Goal: Task Accomplishment & Management: Manage account settings

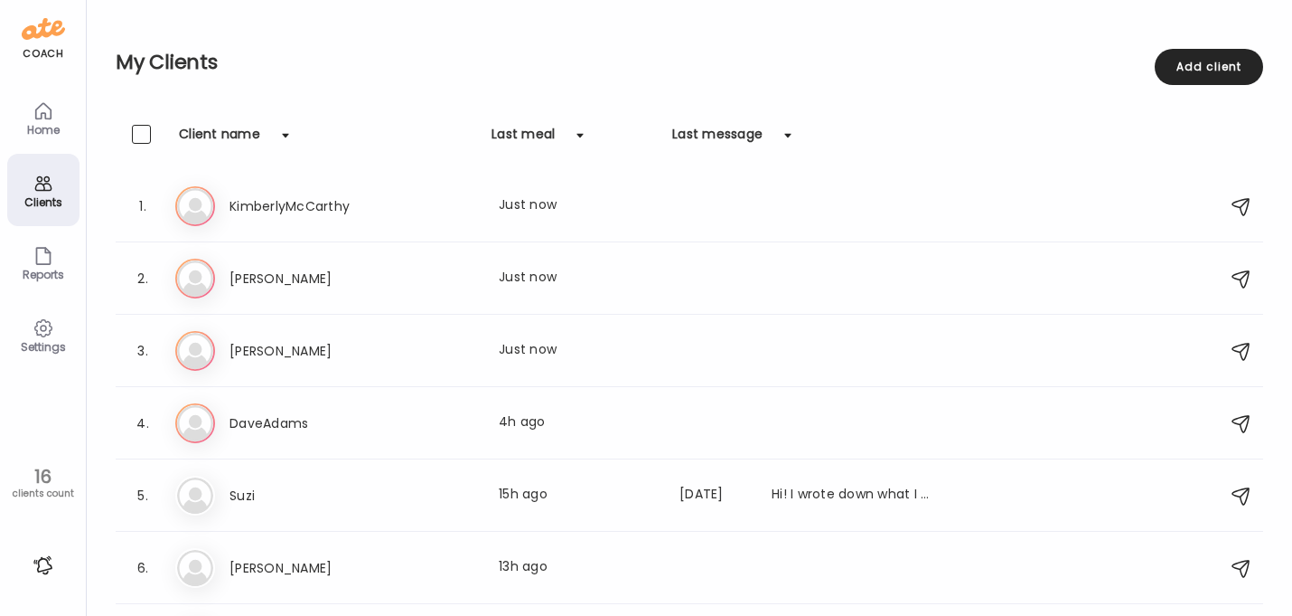
click at [47, 184] on icon at bounding box center [44, 184] width 22 height 22
click at [278, 114] on div "My Clients Add client" at bounding box center [690, 62] width 1148 height 125
click at [237, 128] on div "Client name" at bounding box center [219, 139] width 81 height 29
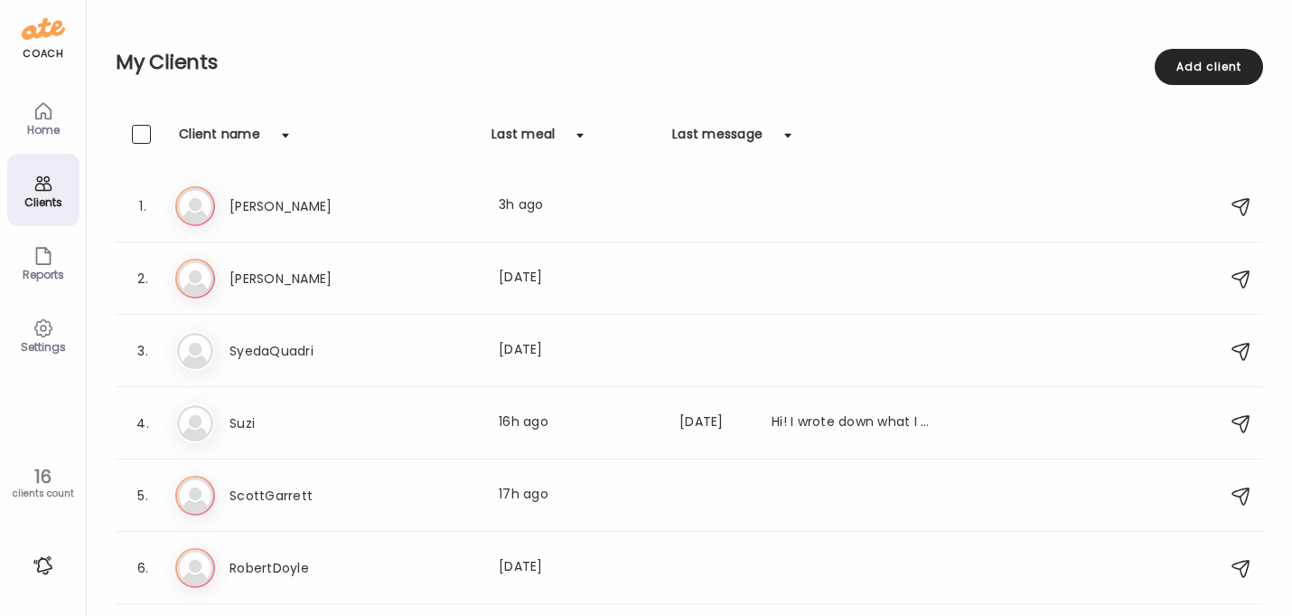
click at [236, 136] on div "Client name" at bounding box center [219, 139] width 81 height 29
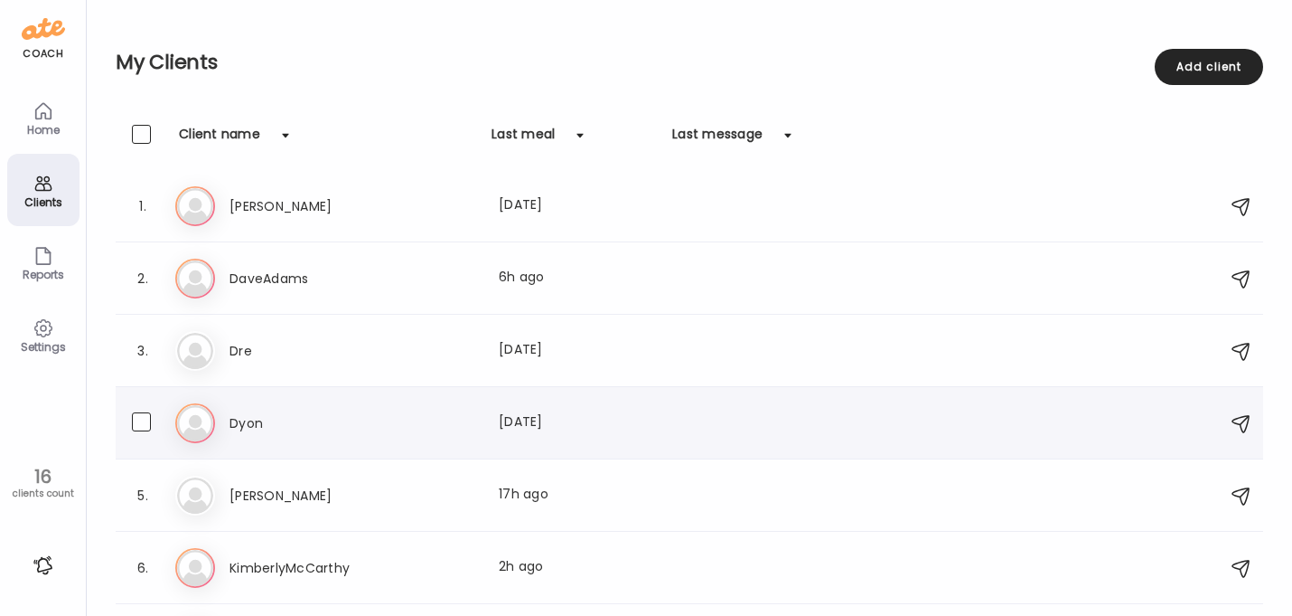
scroll to position [83, 0]
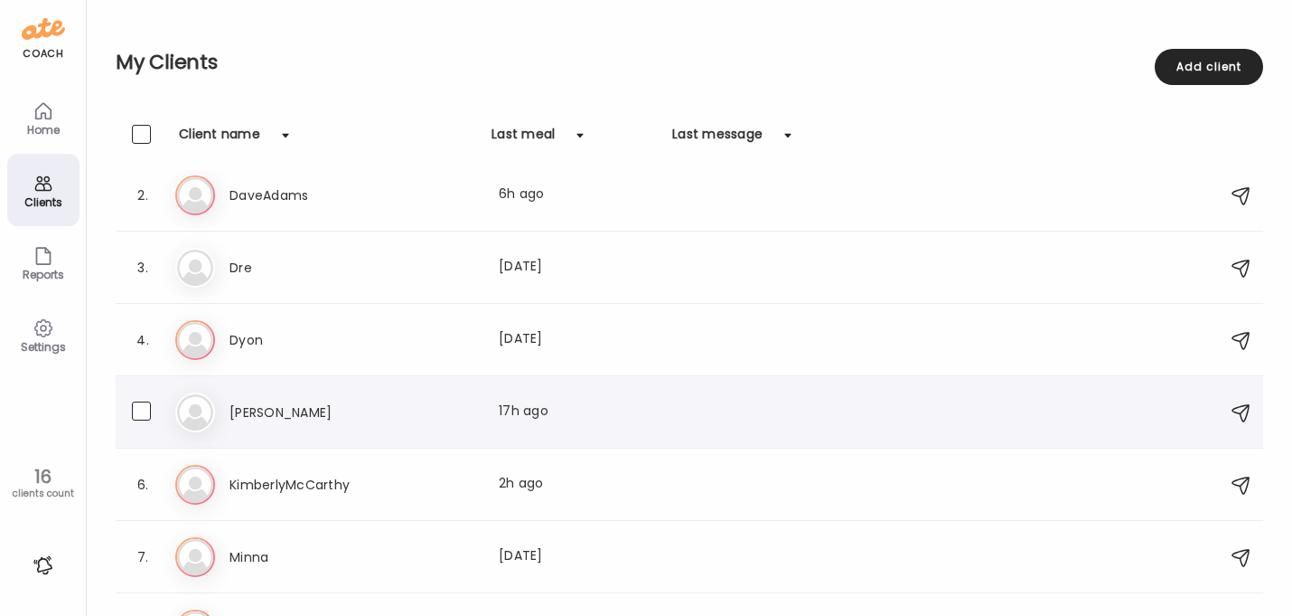
click at [249, 413] on h3 "[PERSON_NAME]" at bounding box center [309, 412] width 159 height 22
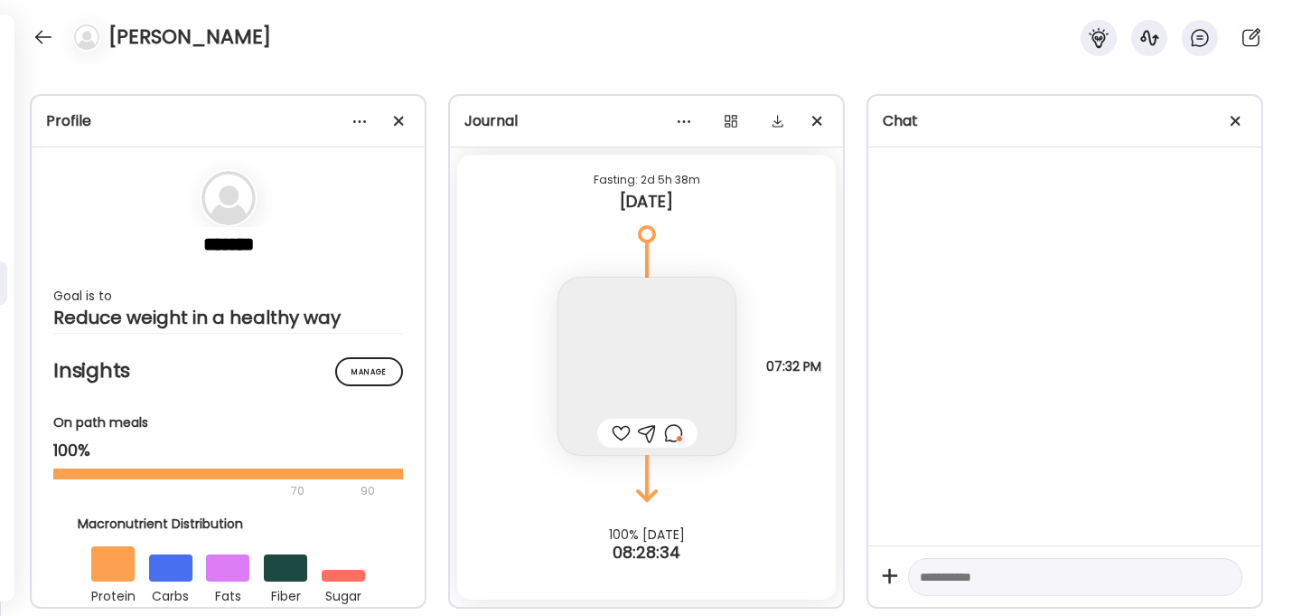
scroll to position [18250, 0]
click at [669, 348] on img at bounding box center [647, 365] width 177 height 177
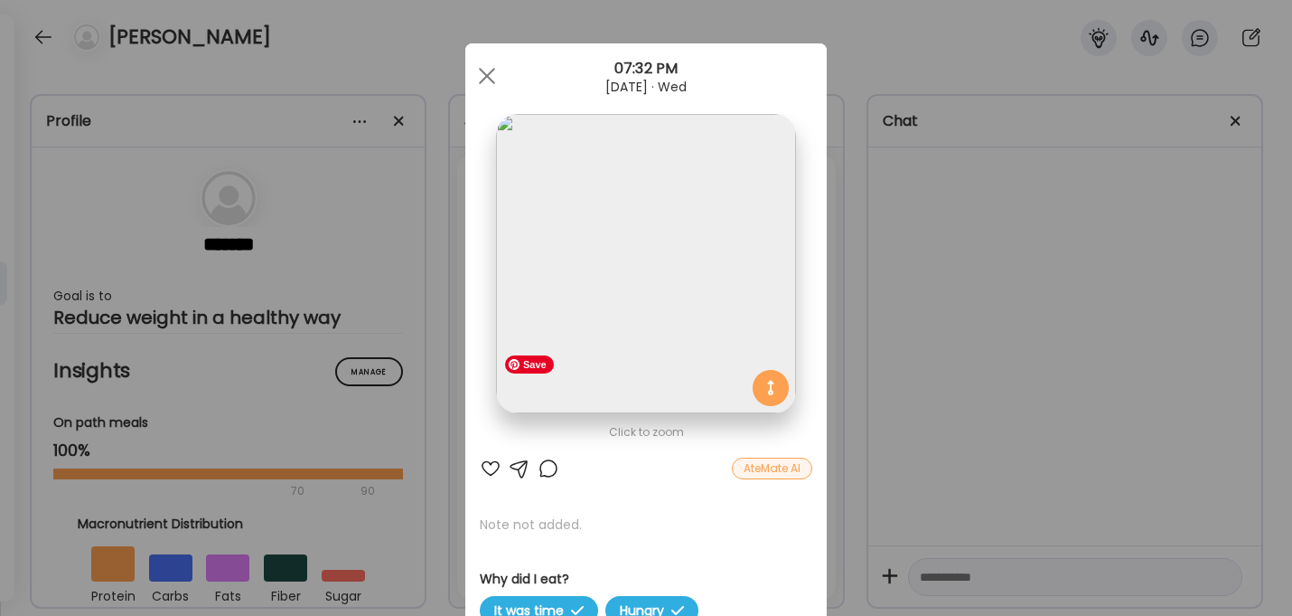
click at [661, 293] on img at bounding box center [645, 263] width 299 height 299
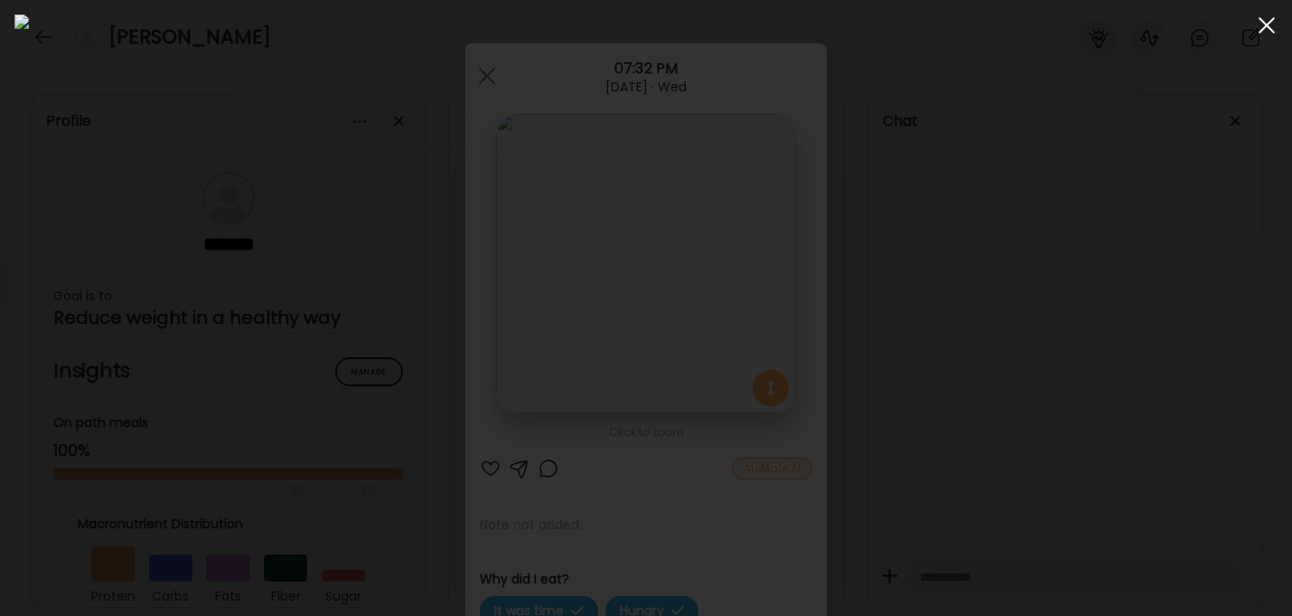
click at [1268, 24] on span at bounding box center [1267, 25] width 16 height 16
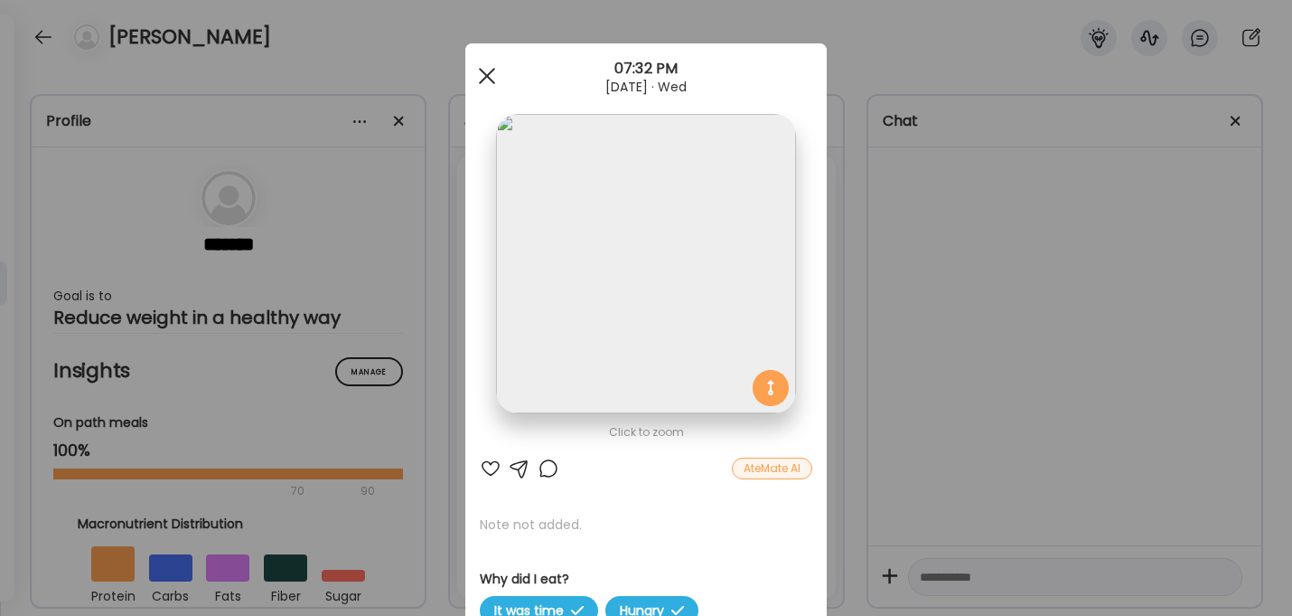
click at [485, 74] on span at bounding box center [487, 76] width 16 height 16
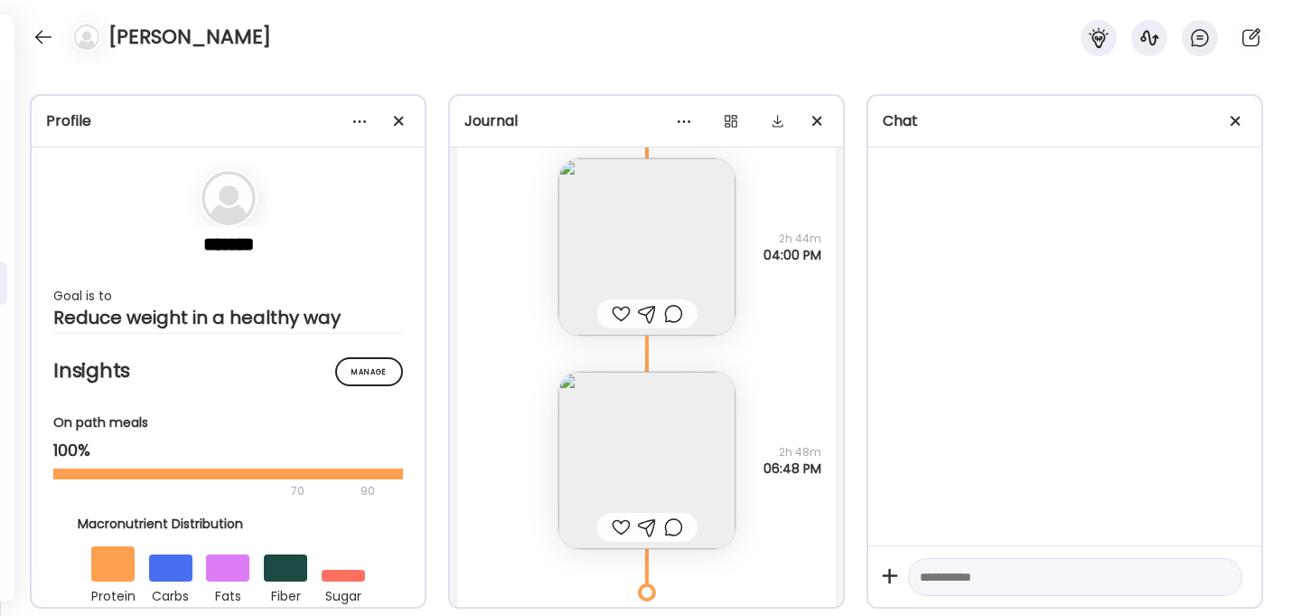
scroll to position [17260, 0]
click at [649, 439] on img at bounding box center [647, 466] width 177 height 177
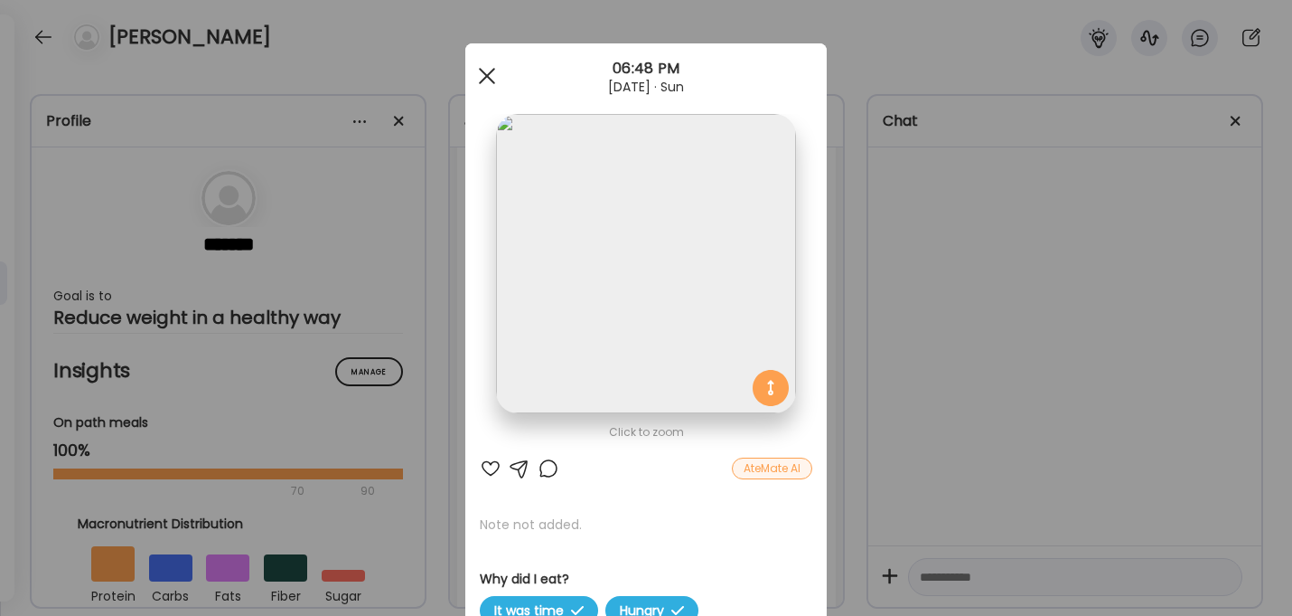
click at [489, 79] on span at bounding box center [487, 76] width 16 height 16
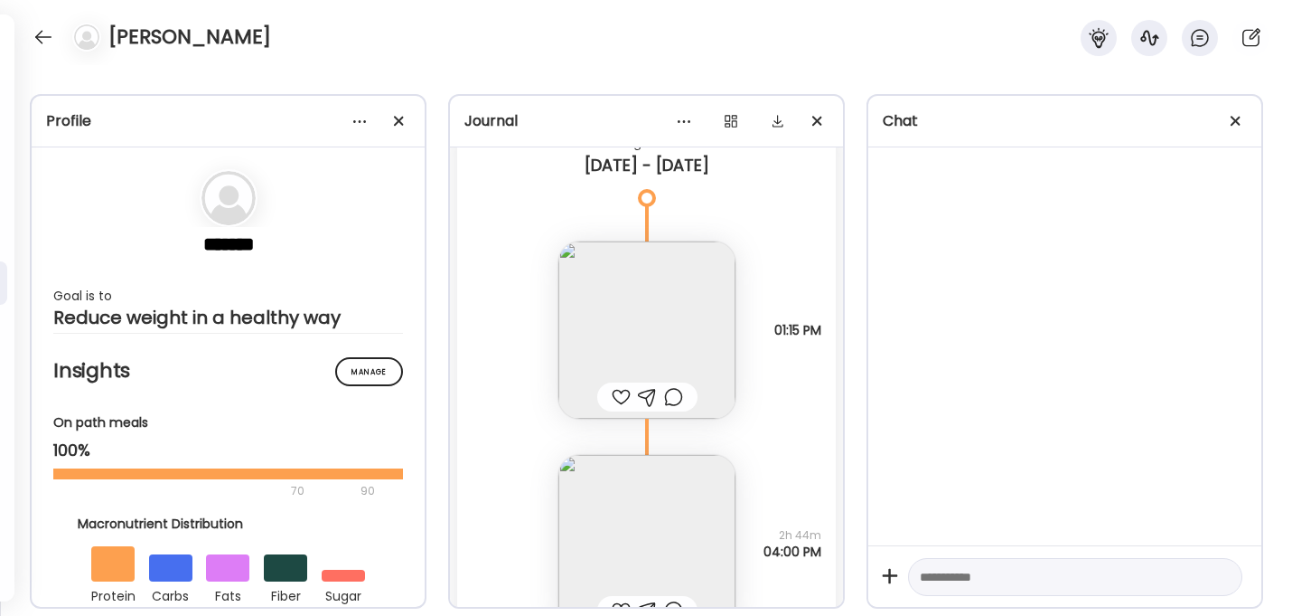
scroll to position [16963, 0]
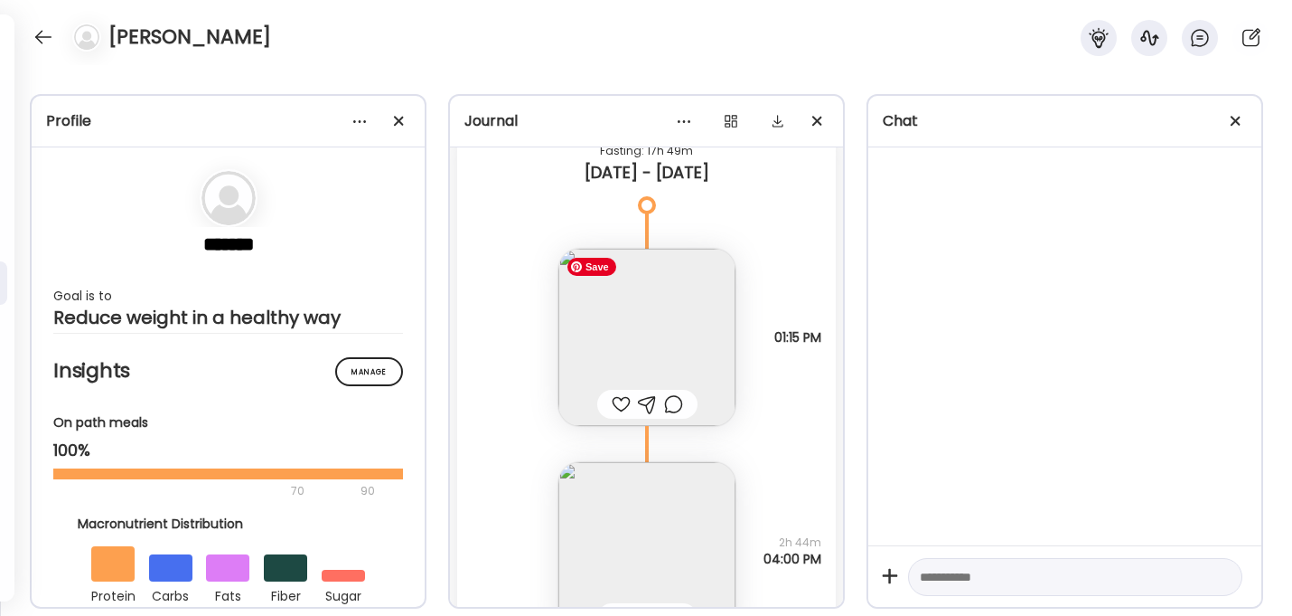
click at [659, 321] on img at bounding box center [647, 337] width 177 height 177
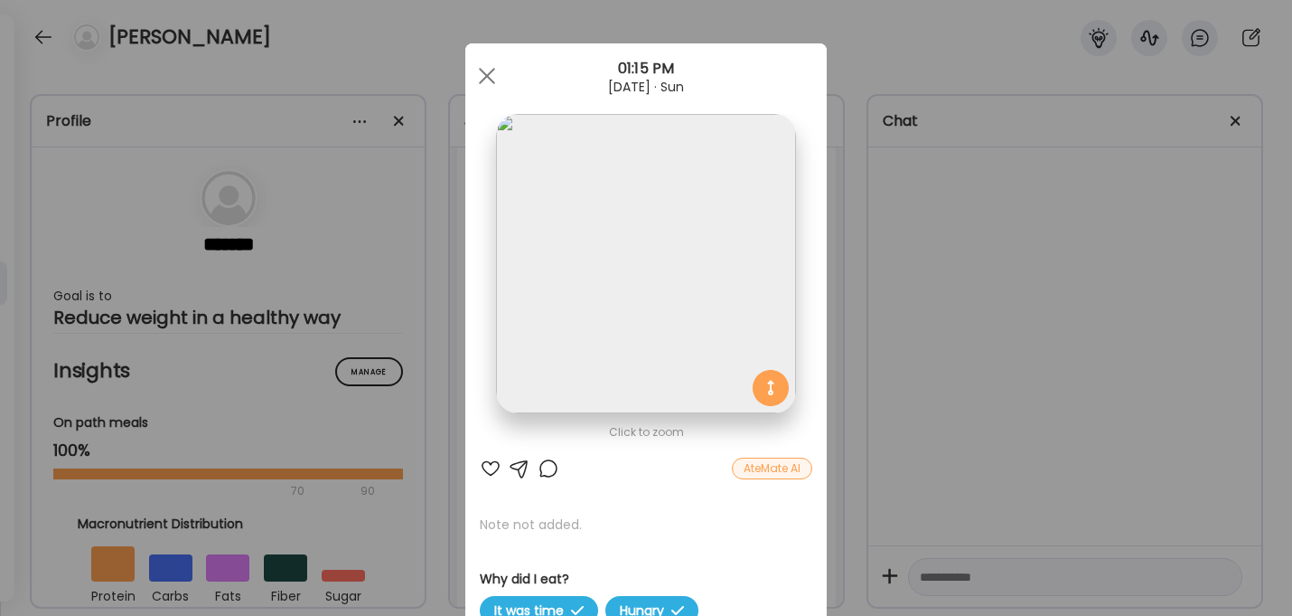
click at [666, 272] on img at bounding box center [645, 263] width 299 height 299
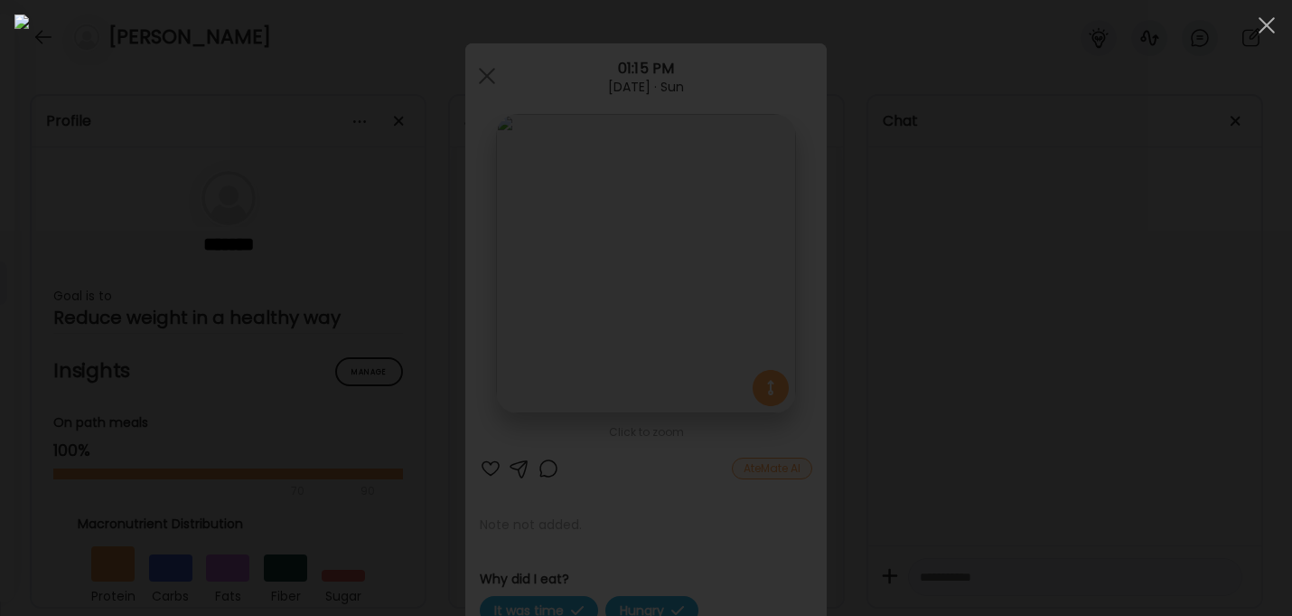
click at [987, 198] on div at bounding box center [646, 307] width 1264 height 587
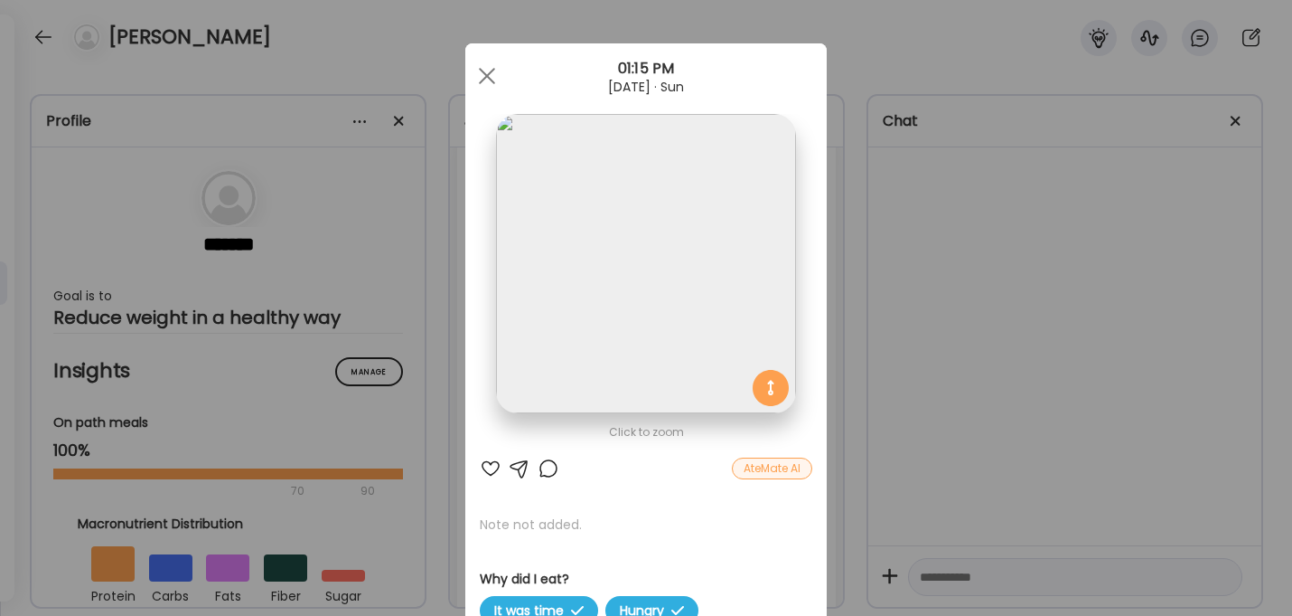
click at [788, 467] on div "AteMate AI" at bounding box center [772, 468] width 80 height 22
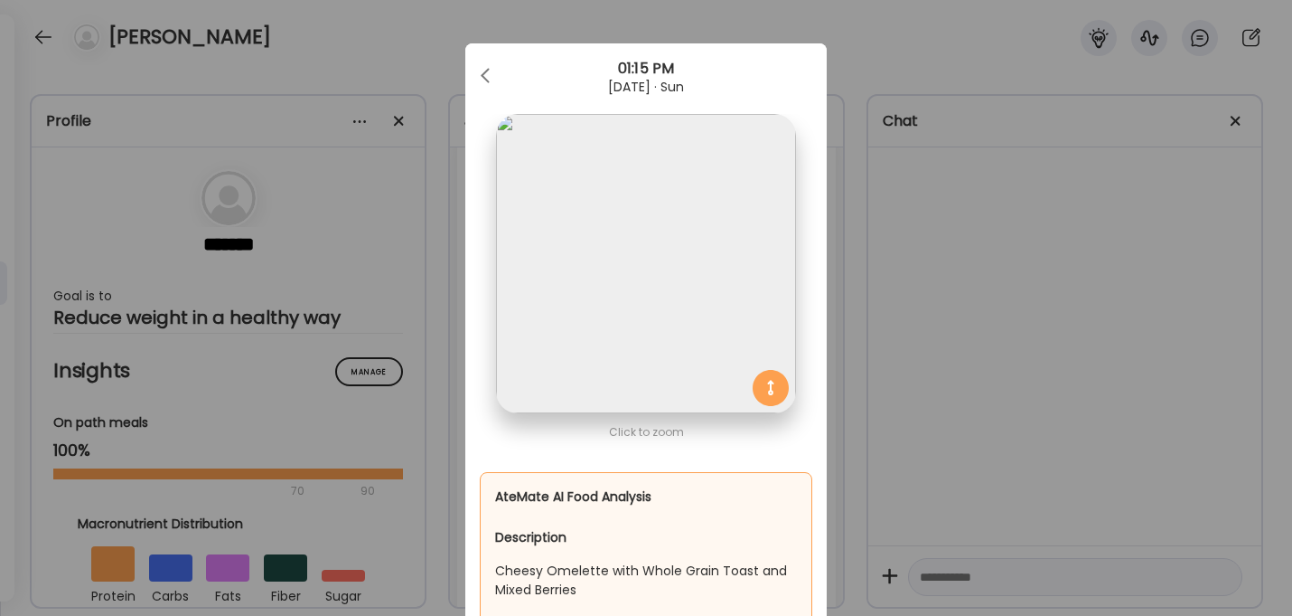
click at [925, 156] on div "Ate Coach Dashboard Wahoo! It’s official Take a moment to set up your Coach Pro…" at bounding box center [646, 308] width 1292 height 616
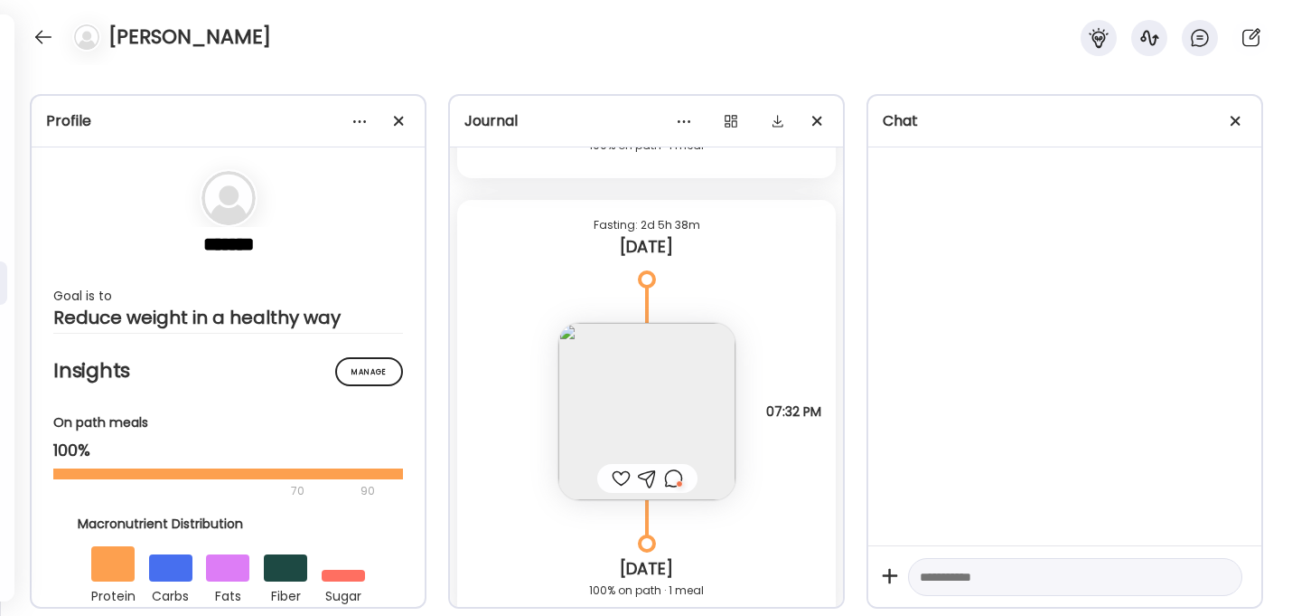
scroll to position [18200, 0]
click at [637, 408] on img at bounding box center [647, 415] width 177 height 177
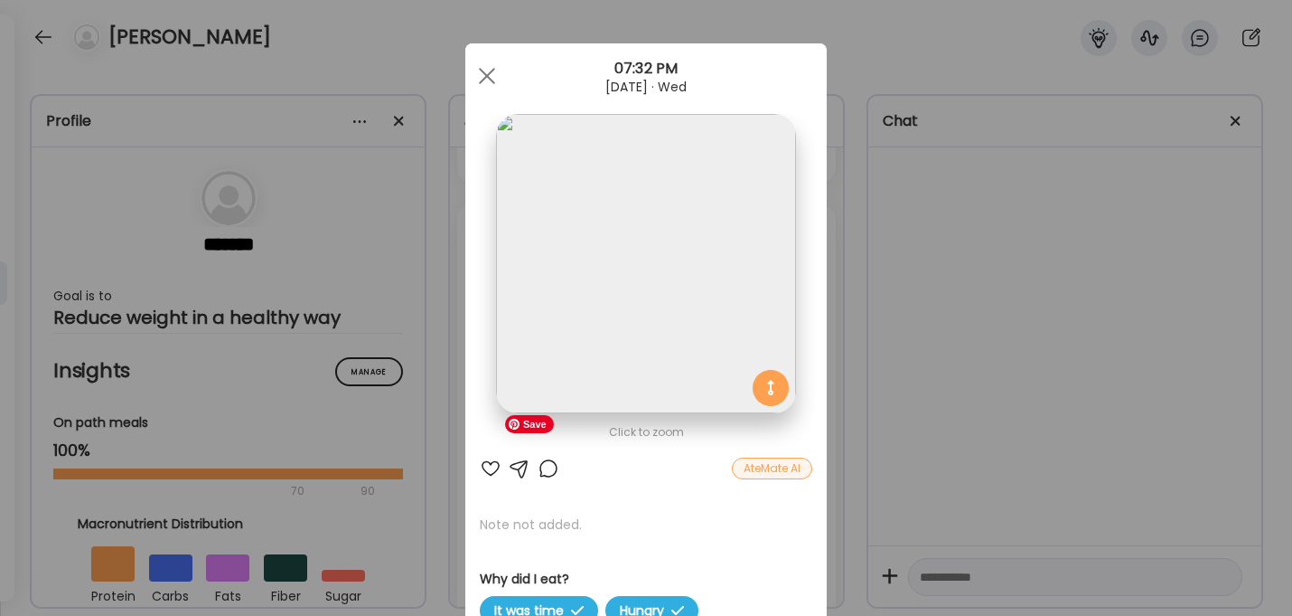
click at [646, 322] on img at bounding box center [645, 263] width 299 height 299
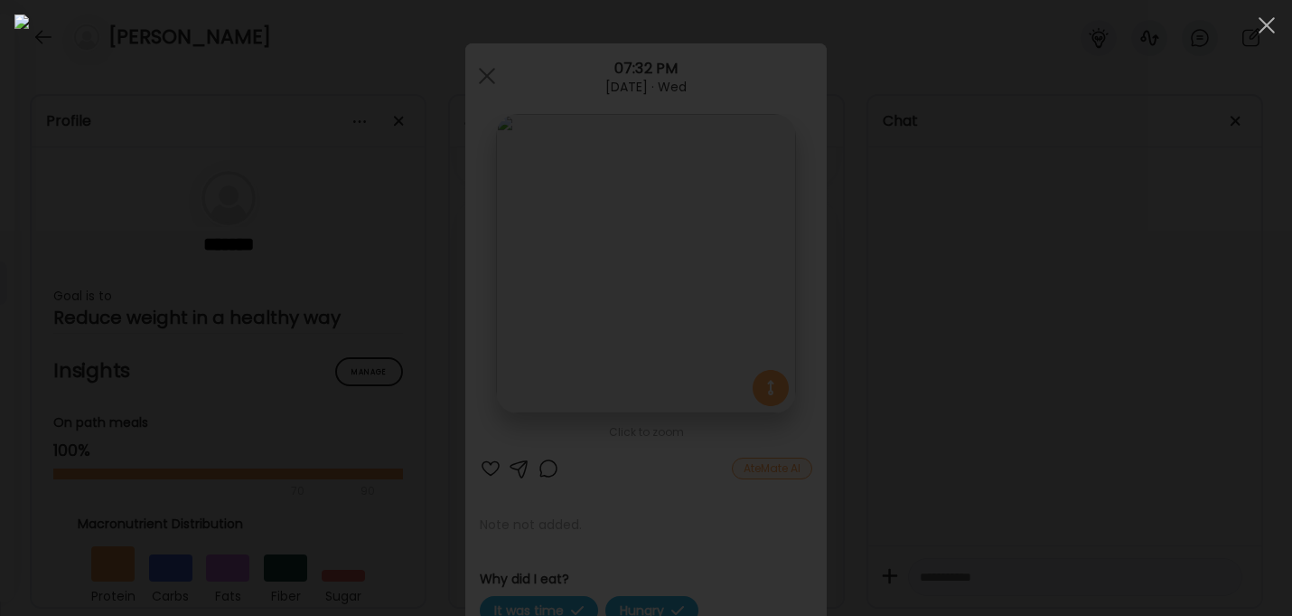
click at [1125, 252] on div at bounding box center [646, 307] width 1264 height 587
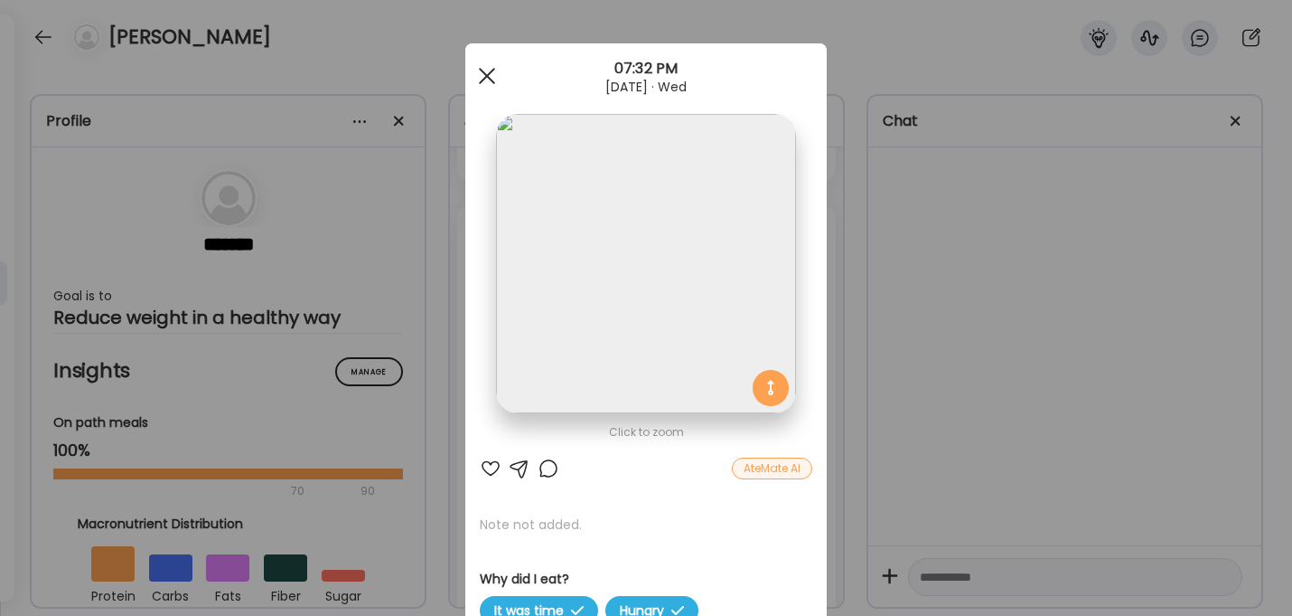
click at [486, 76] on span at bounding box center [487, 76] width 16 height 16
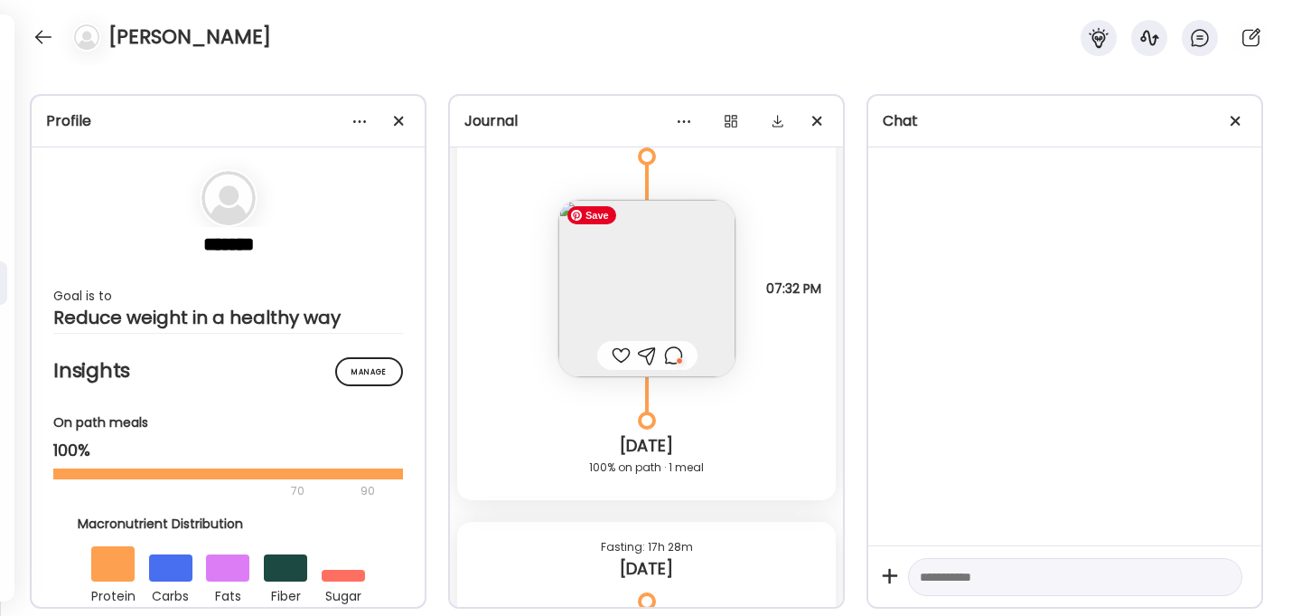
scroll to position [18336, 0]
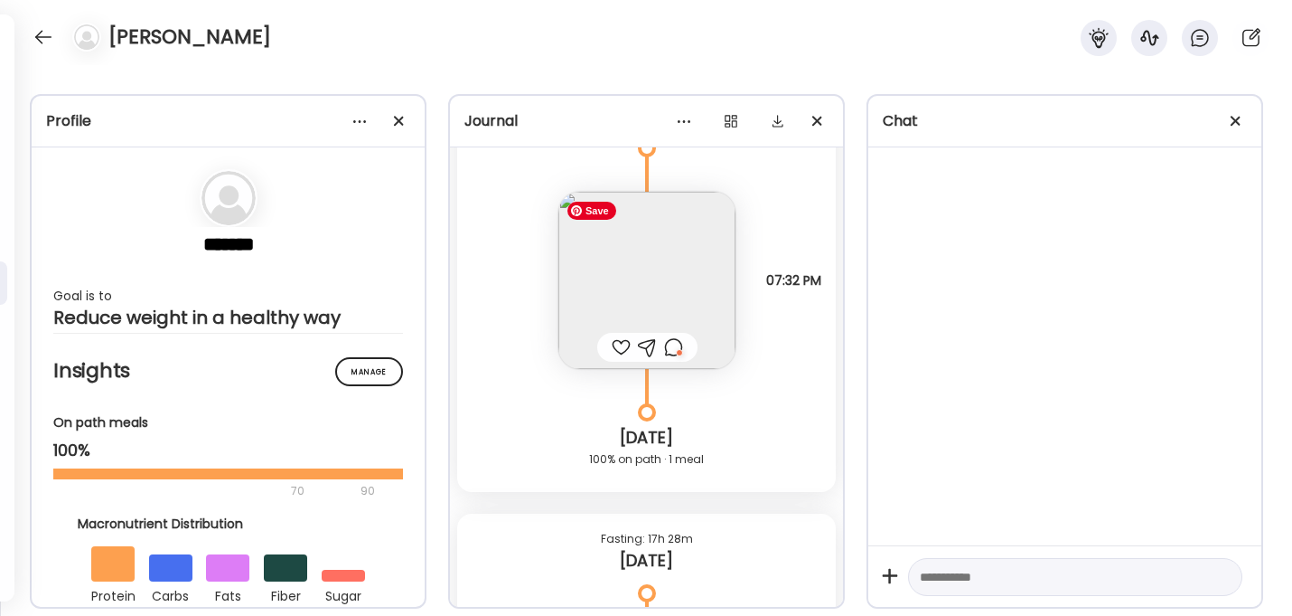
click at [644, 318] on img at bounding box center [647, 280] width 177 height 177
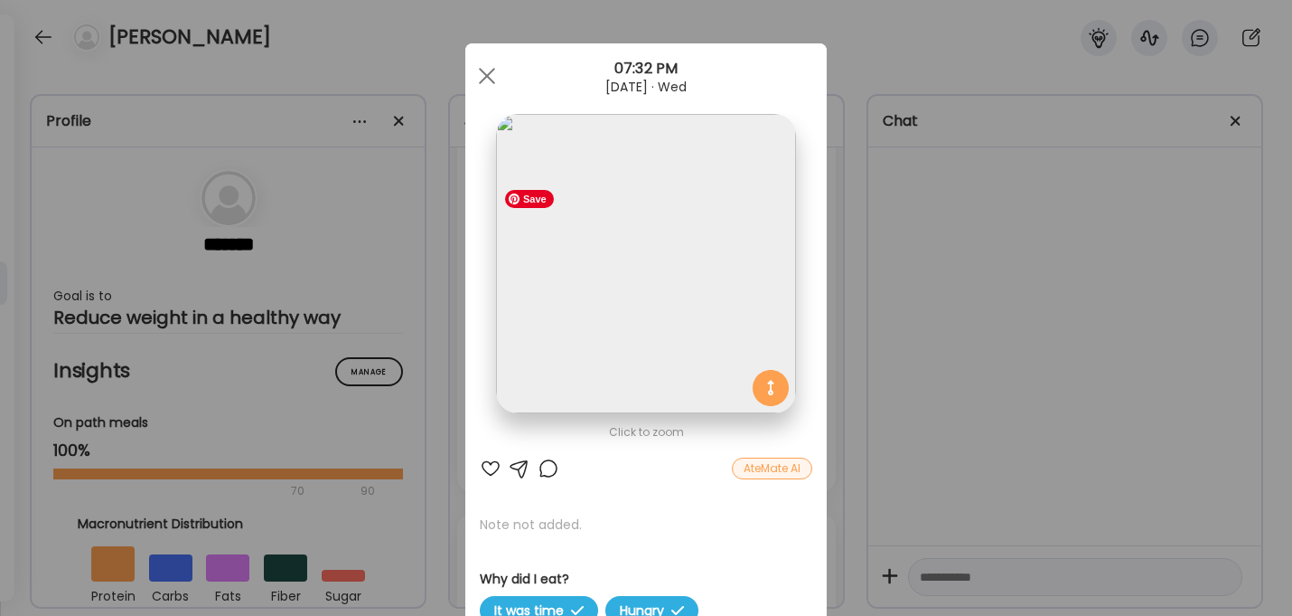
click at [637, 308] on img at bounding box center [645, 263] width 299 height 299
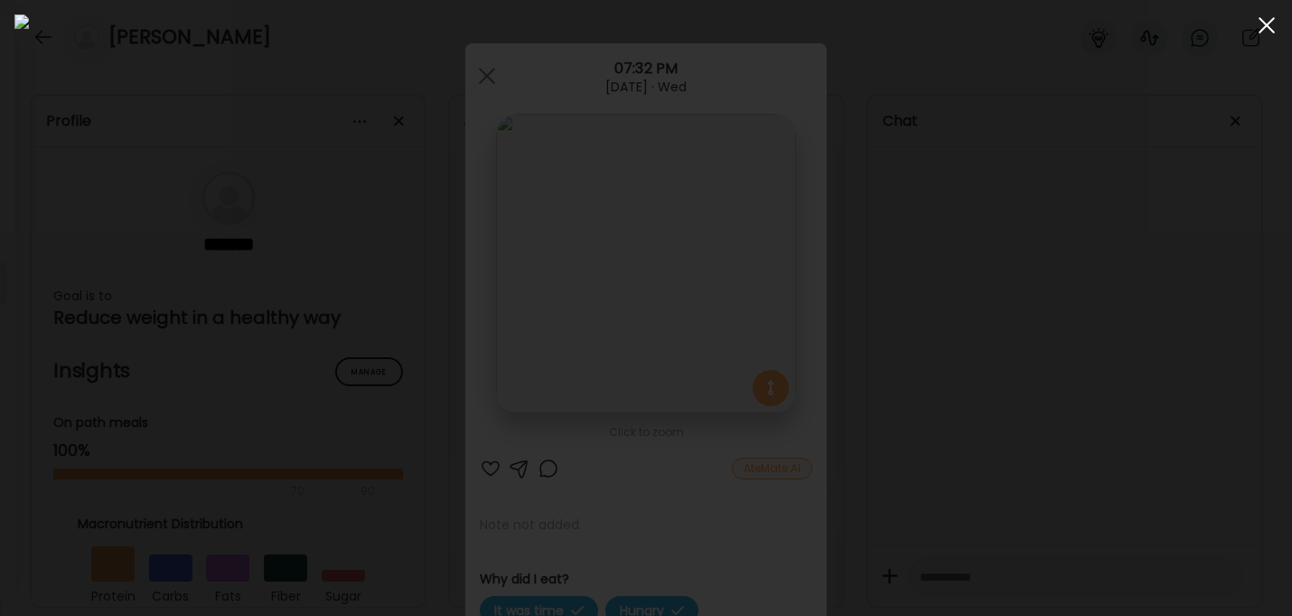
click at [1269, 18] on div at bounding box center [1267, 25] width 36 height 36
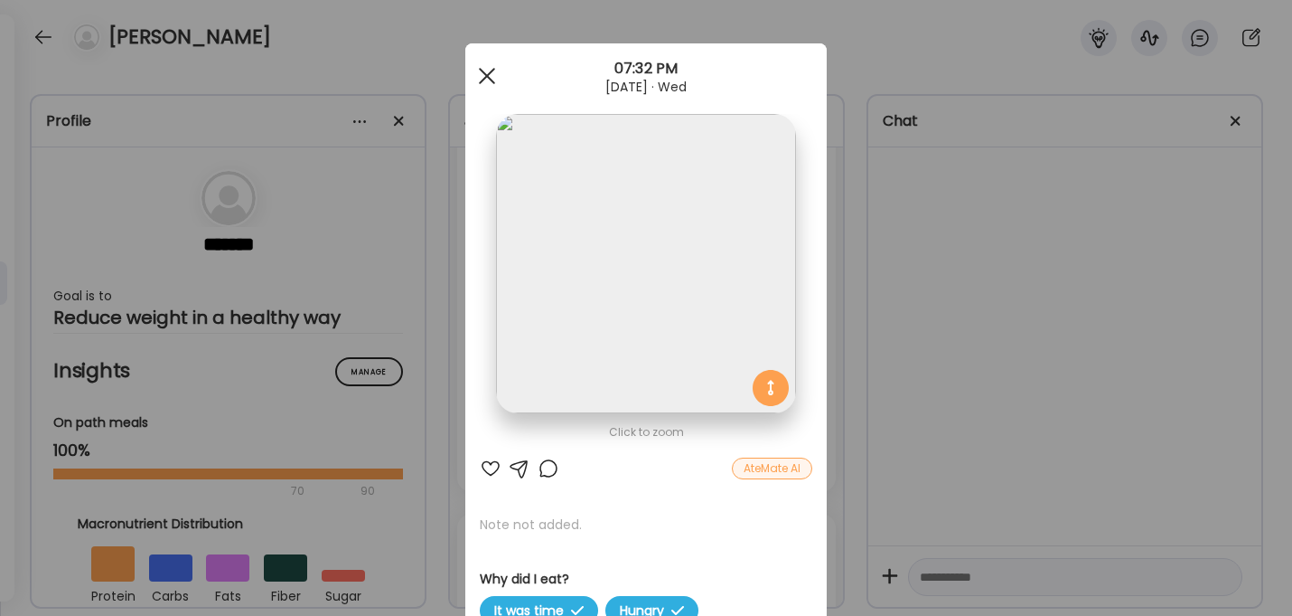
click at [489, 70] on div at bounding box center [487, 76] width 36 height 36
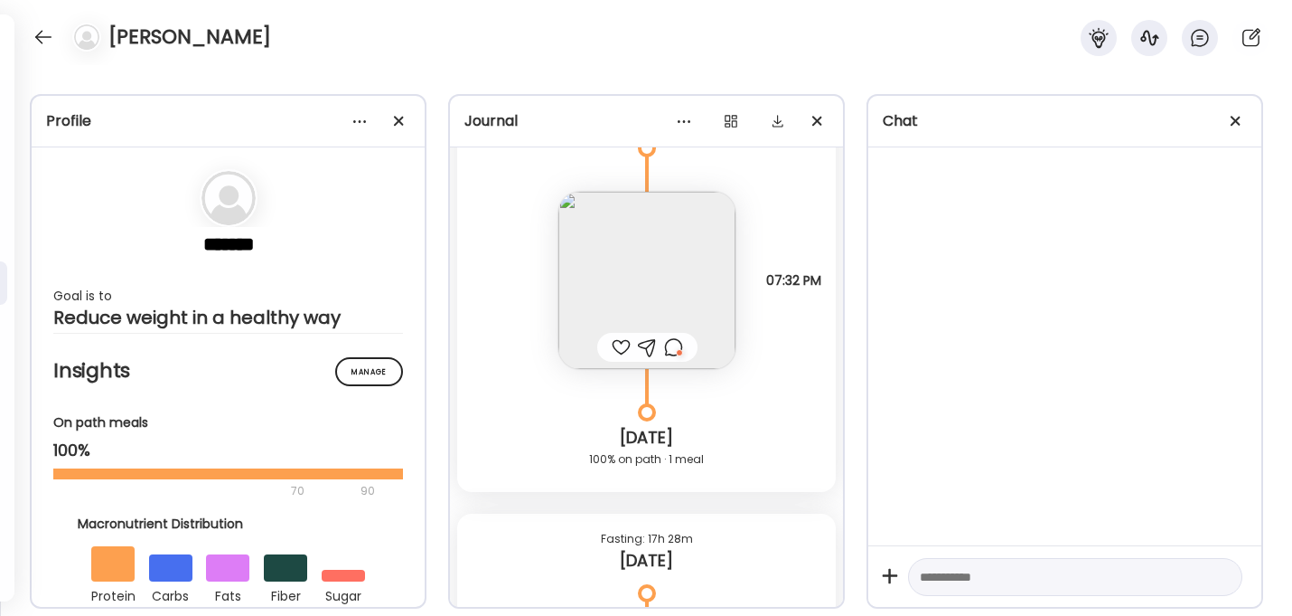
click at [682, 345] on div at bounding box center [647, 347] width 100 height 29
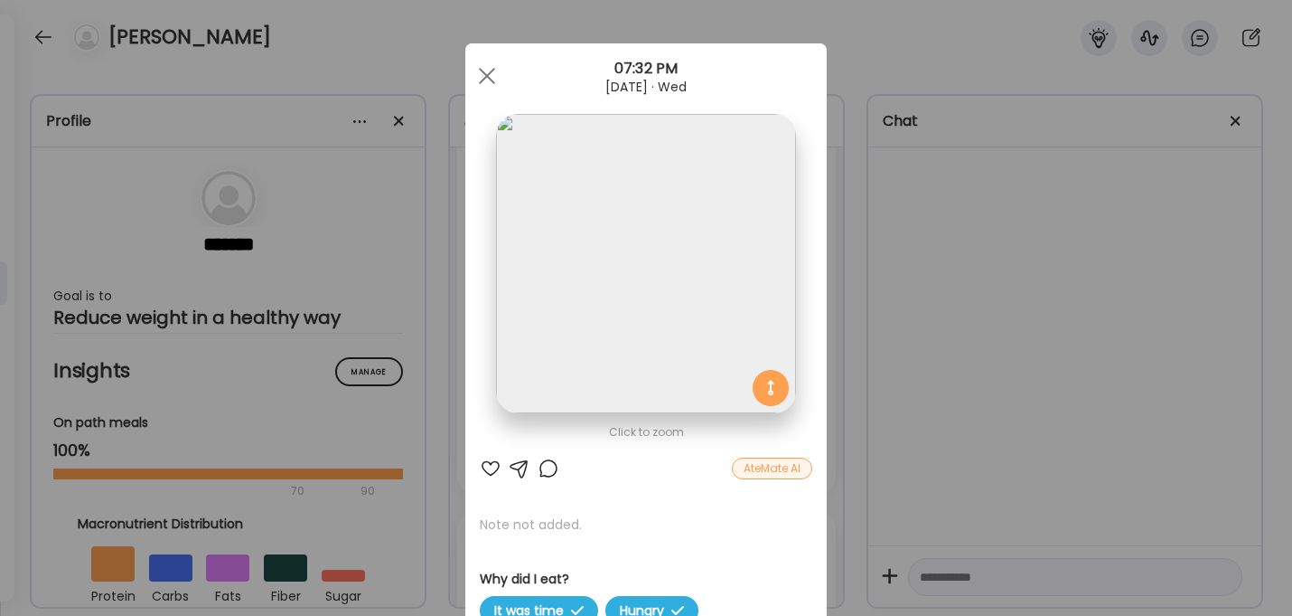
scroll to position [21, 0]
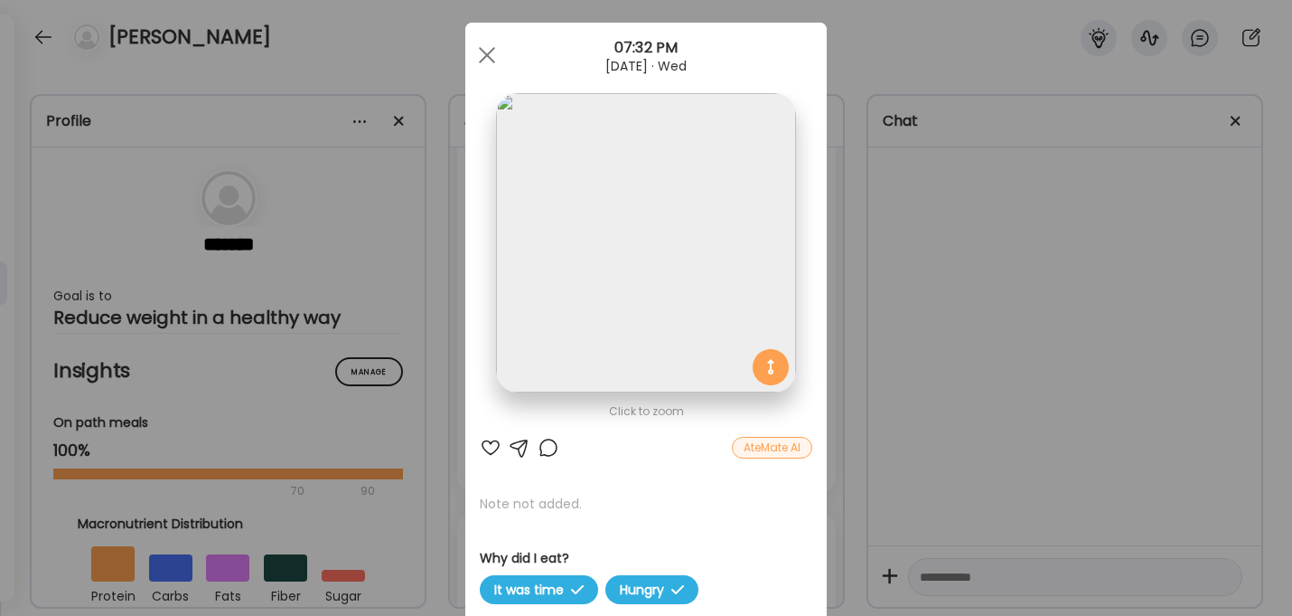
click at [548, 442] on div at bounding box center [549, 448] width 22 height 22
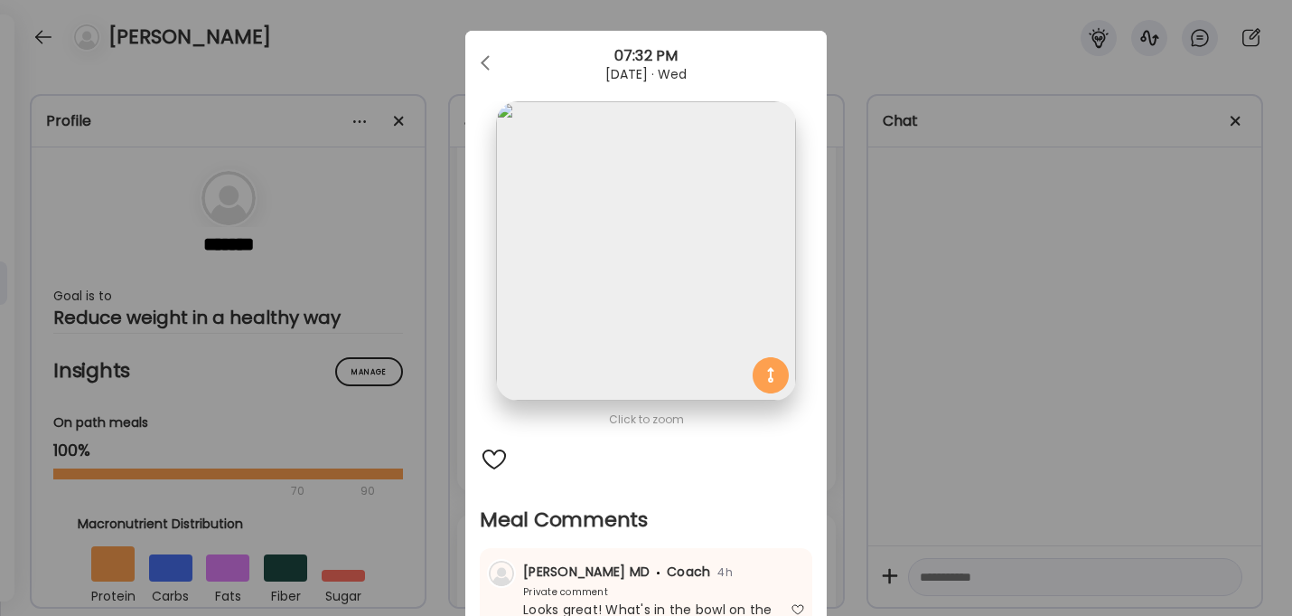
scroll to position [0, 0]
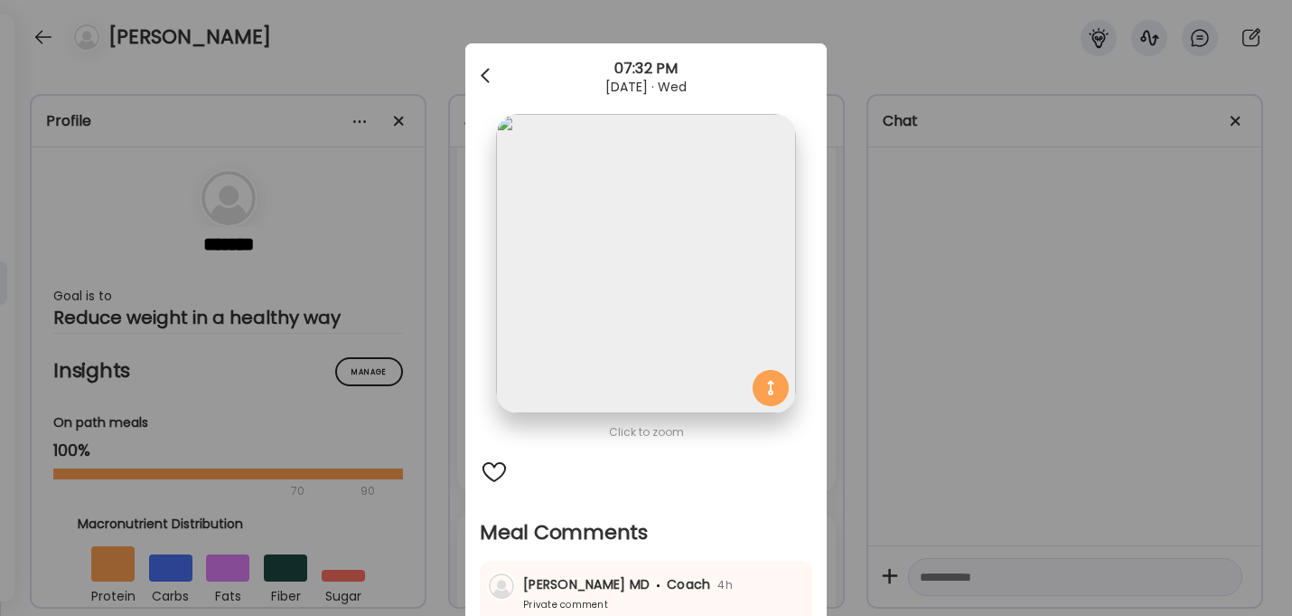
click at [486, 77] on div at bounding box center [487, 76] width 36 height 36
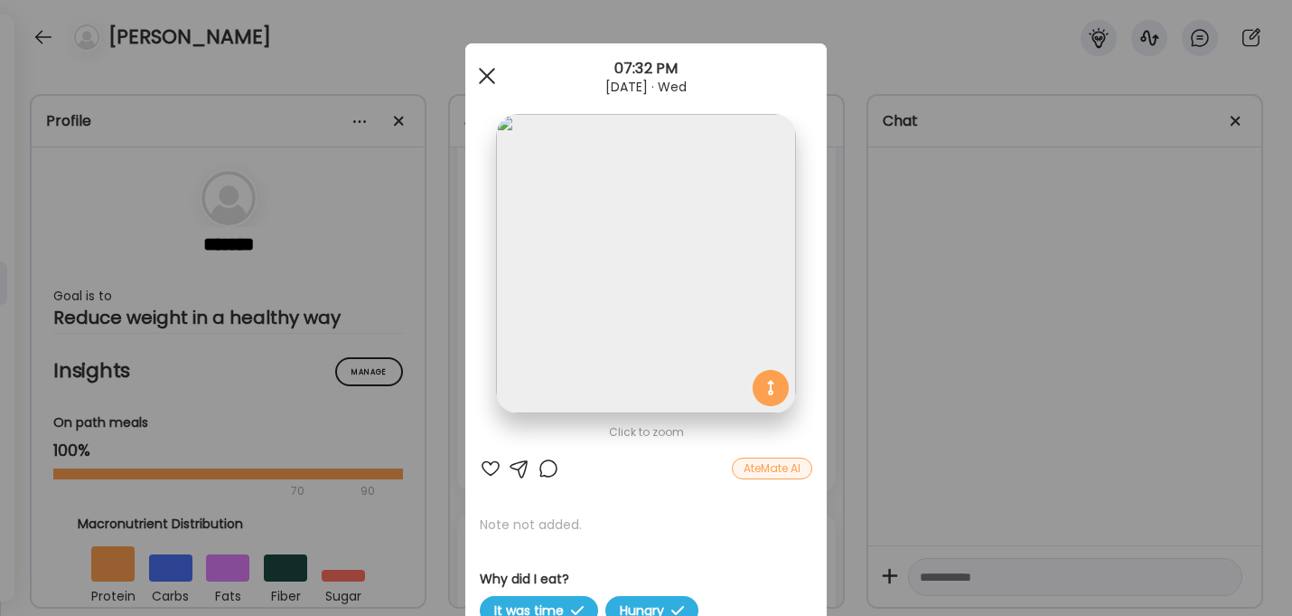
click at [489, 80] on div at bounding box center [487, 76] width 36 height 36
